Goal: Task Accomplishment & Management: Use online tool/utility

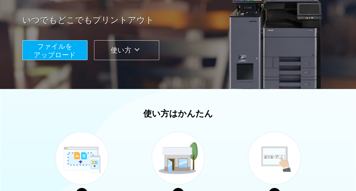
scroll to position [103, 0]
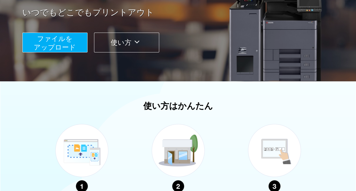
click at [64, 41] on span "ファイルを ​​アップロード" at bounding box center [55, 43] width 42 height 16
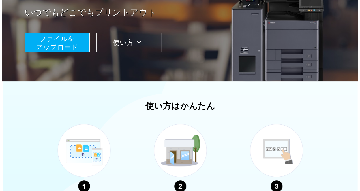
scroll to position [46, 0]
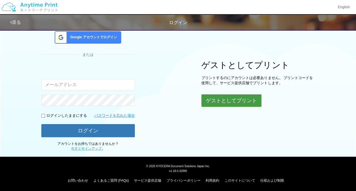
click at [210, 95] on button "ゲストとしてプリント" at bounding box center [231, 100] width 60 height 12
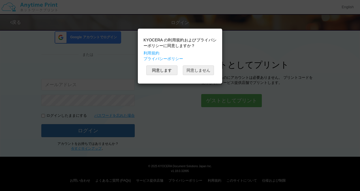
click at [198, 68] on button "同意しません" at bounding box center [198, 70] width 31 height 10
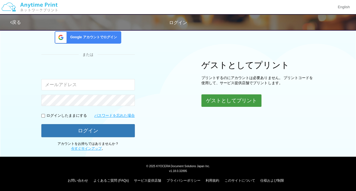
click at [225, 98] on button "ゲストとしてプリント" at bounding box center [231, 100] width 60 height 12
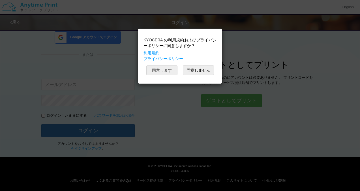
click at [161, 71] on button "同意します" at bounding box center [161, 70] width 31 height 10
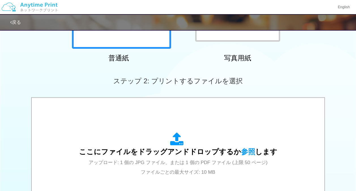
scroll to position [212, 0]
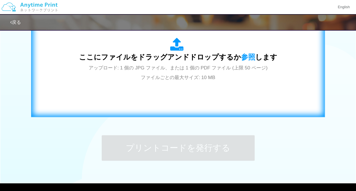
click at [161, 73] on div "ここにファイルをドラッグアンドドロップするか 参照 します アップロード: 1 個の JPG ファイル、または 1 個の PDF ファイル (上限 50 ペー…" at bounding box center [178, 60] width 198 height 44
click at [143, 74] on span "アップロード: 1 個の JPG ファイル、または 1 個の PDF ファイル (上限 50 ページ) ファイルごとの最大サイズ: 10 MB" at bounding box center [178, 72] width 179 height 15
click at [165, 92] on div "ここにファイルをドラッグアンドドロップするか 参照 します アップロード: 1 個の JPG ファイル、または 1 個の PDF ファイル (上限 50 ペー…" at bounding box center [178, 59] width 282 height 102
click at [178, 53] on span "ここにファイルをドラッグアンドドロップするか 参照 します" at bounding box center [178, 57] width 198 height 8
click at [175, 36] on div "ここにファイルをドラッグアンドドロップするか 参照 します アップロード: 1 個の JPG ファイル、または 1 個の PDF ファイル (上限 50 ペー…" at bounding box center [178, 59] width 282 height 102
